Goal: Obtain resource: Download file/media

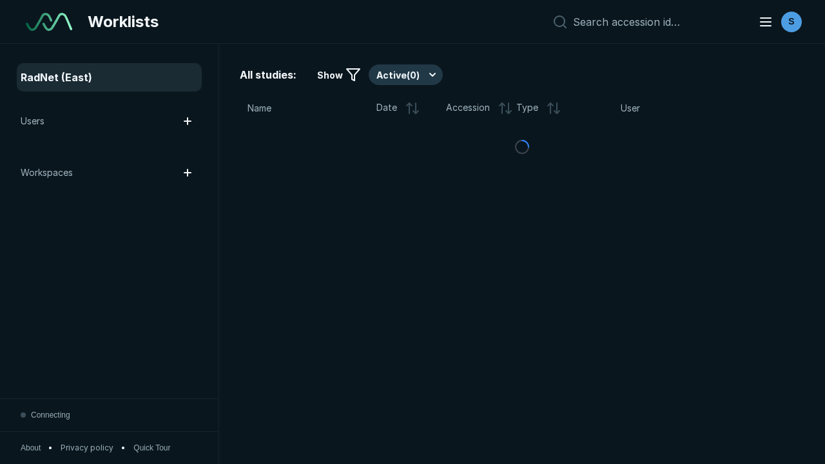
scroll to position [3519, 5367]
